Goal: Transaction & Acquisition: Purchase product/service

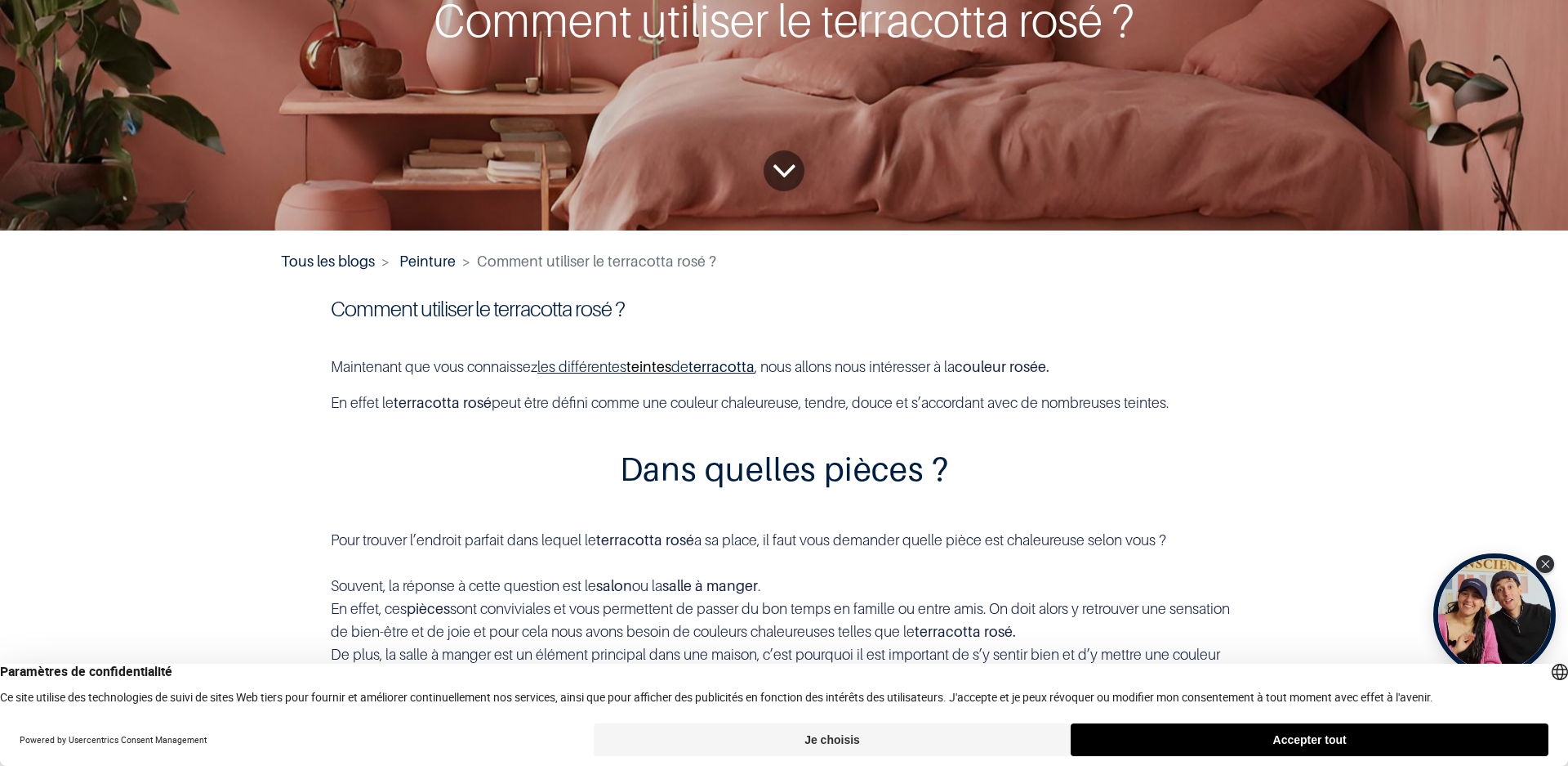
click at [669, 366] on link "teintes" at bounding box center [649, 367] width 45 height 17
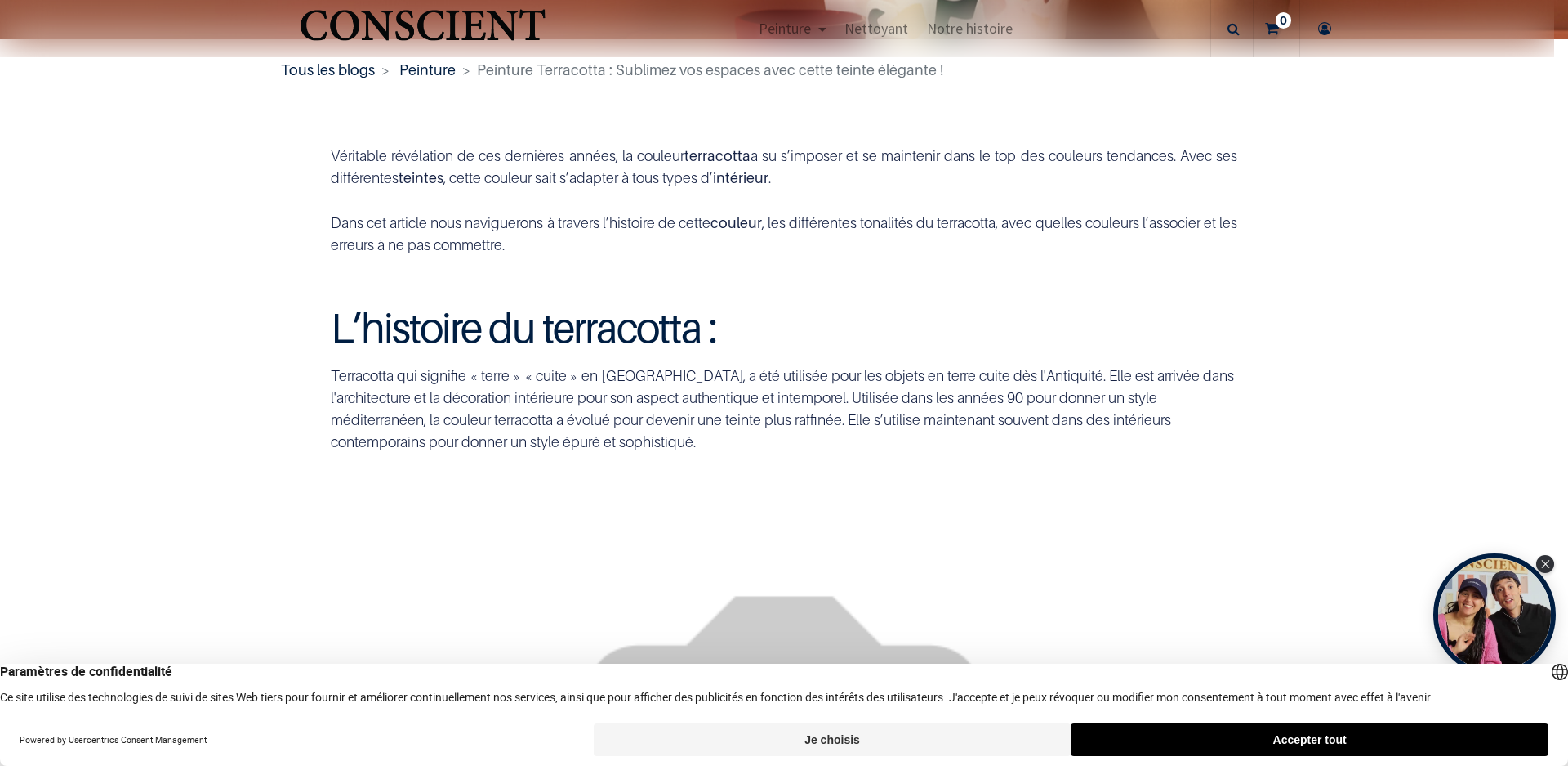
click at [1306, 737] on button "Accepter tout" at bounding box center [1309, 739] width 477 height 33
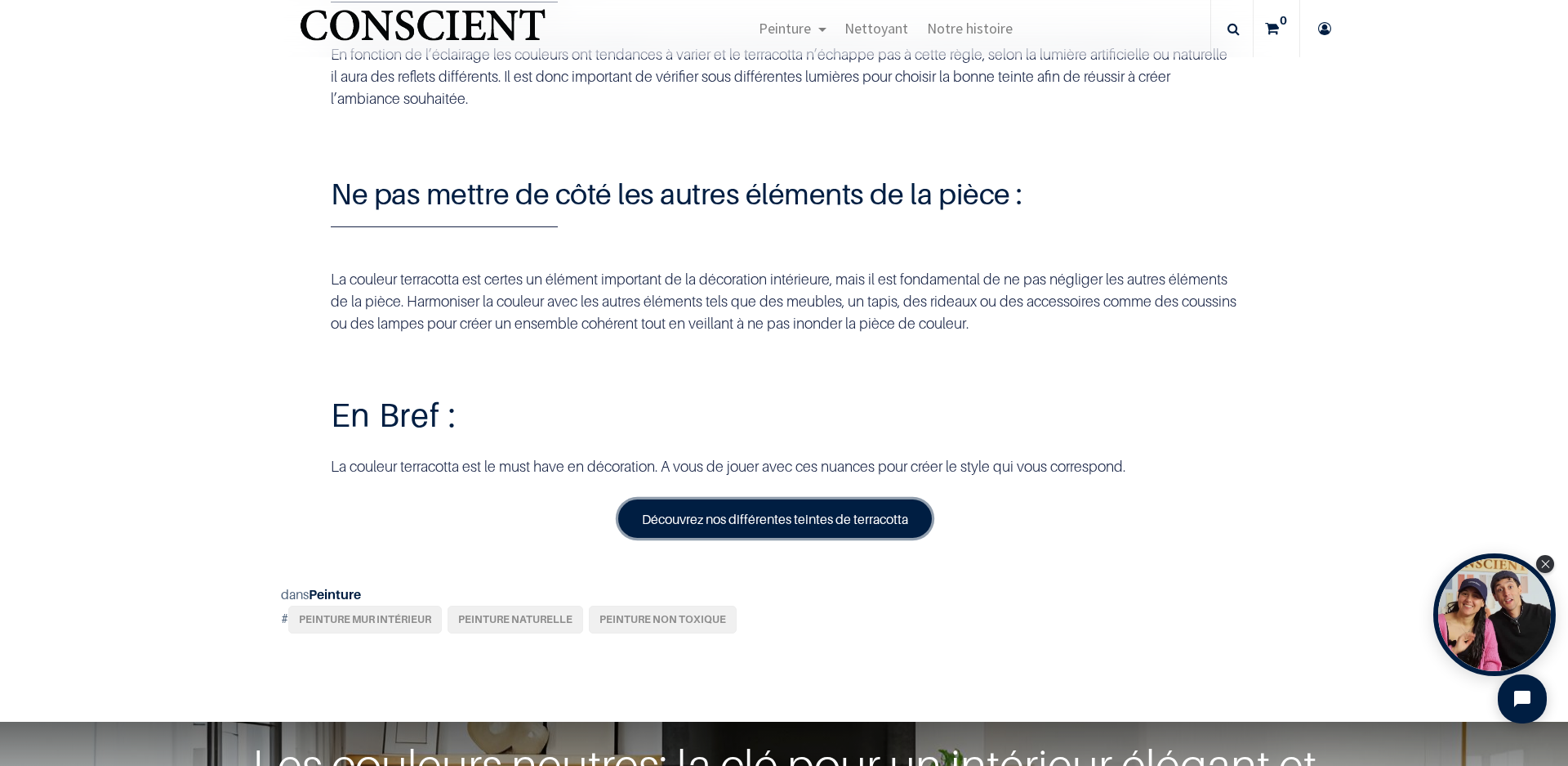
scroll to position [5529, 0]
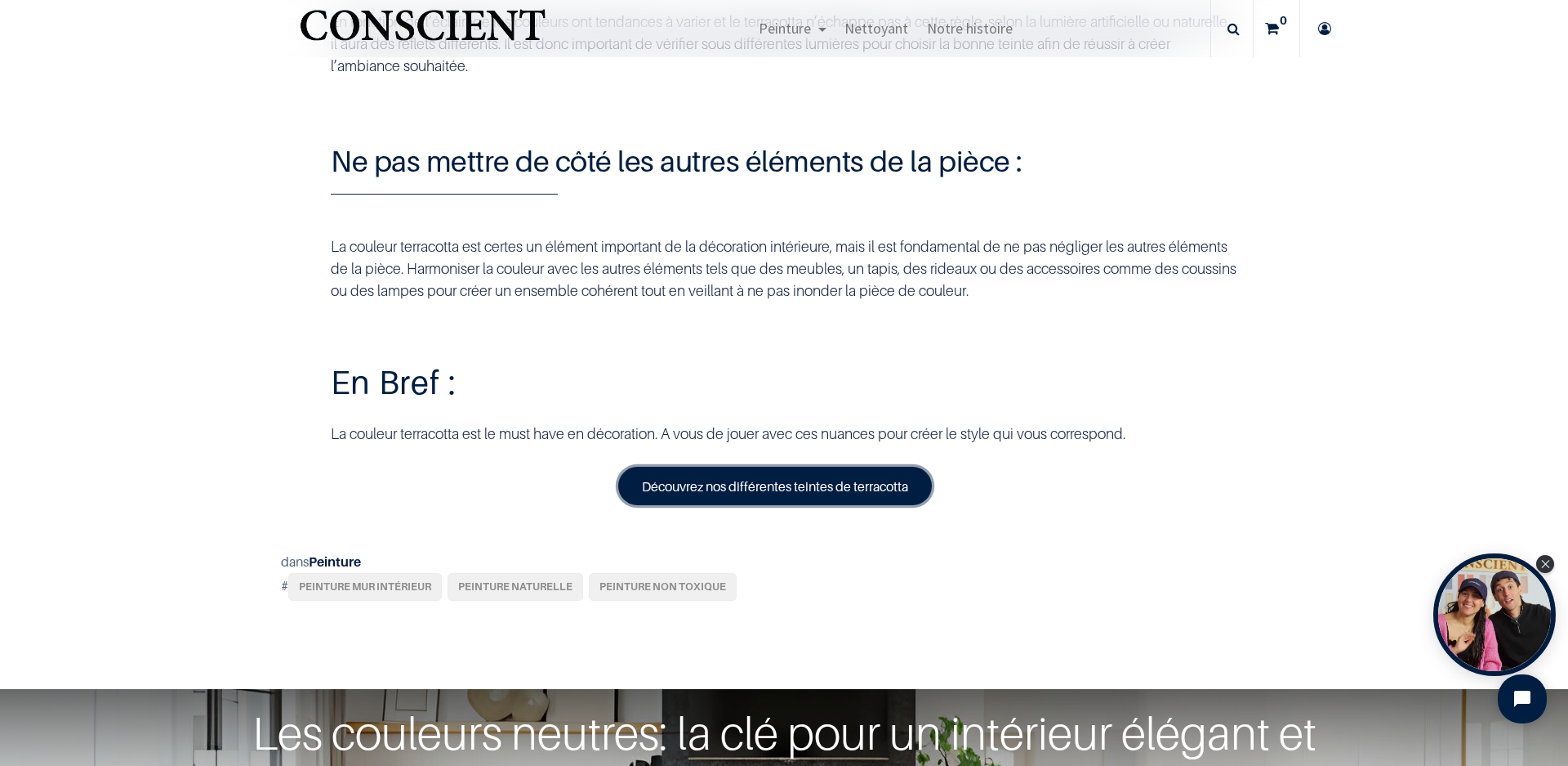
click at [821, 505] on link "Découvrez nos différentes teintes de terracotta" at bounding box center [774, 485] width 313 height 38
click at [820, 505] on link "Découvrez nos différentes teintes de terracotta" at bounding box center [774, 485] width 313 height 38
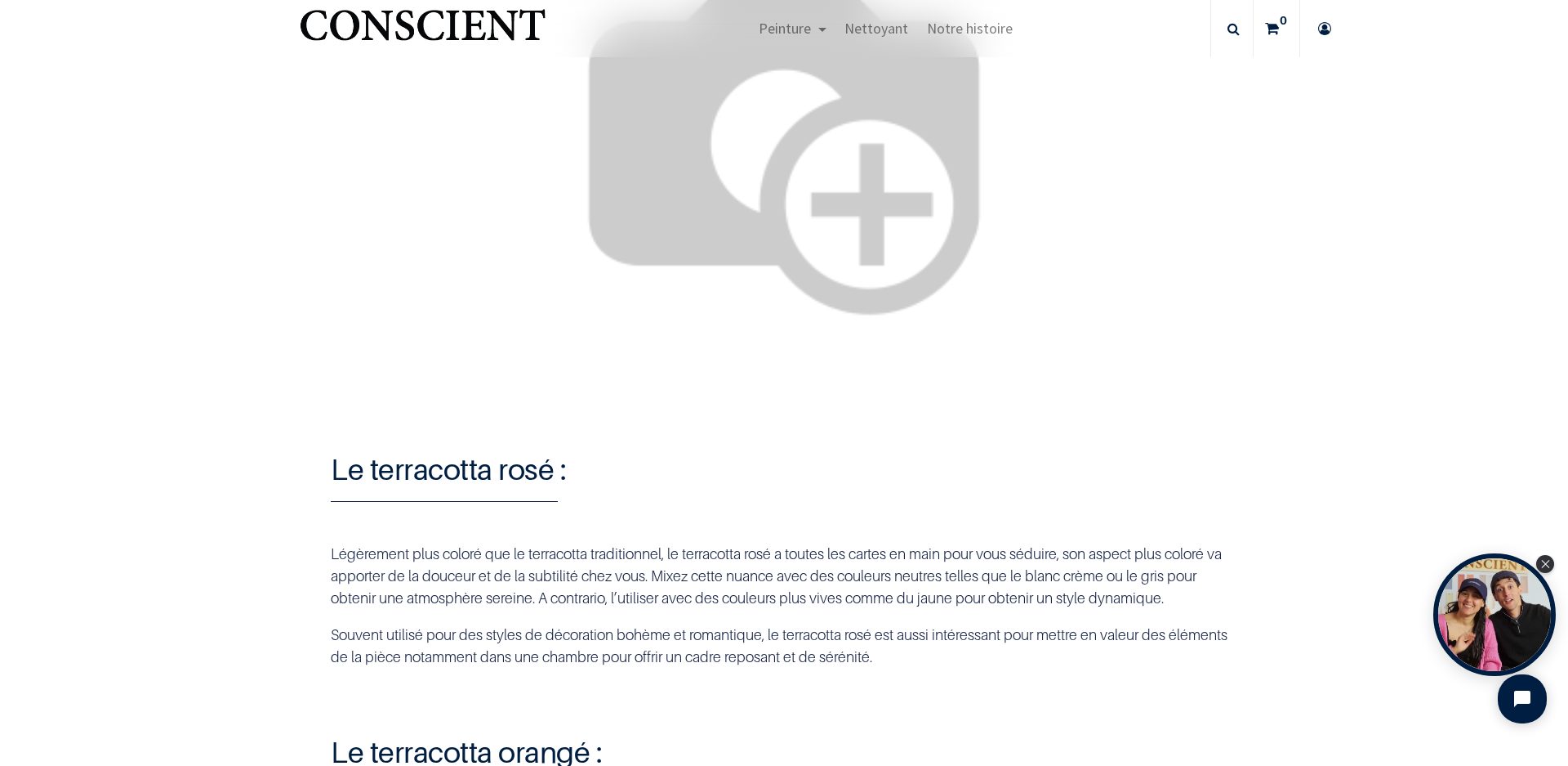
scroll to position [2478, 0]
